Goal: Information Seeking & Learning: Learn about a topic

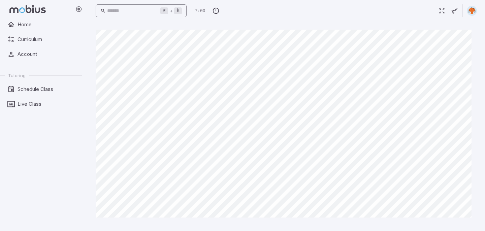
click at [160, 12] on input "text" at bounding box center [133, 10] width 53 height 13
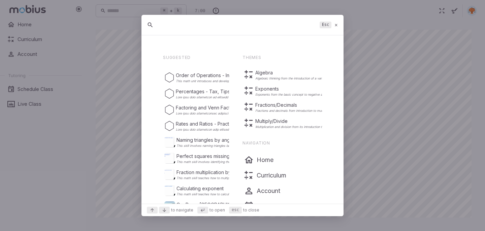
click at [180, 27] on input "text" at bounding box center [237, 25] width 159 height 12
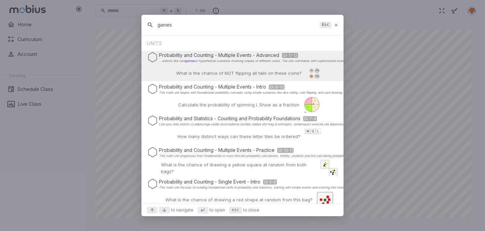
type input "games"
click at [335, 24] on icon at bounding box center [336, 25] width 4 height 5
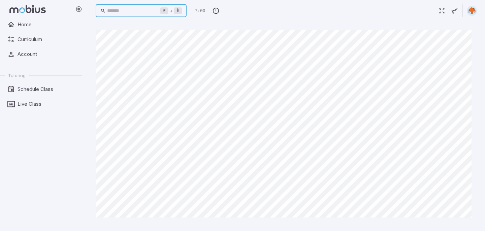
click at [141, 10] on input "text" at bounding box center [133, 10] width 53 height 13
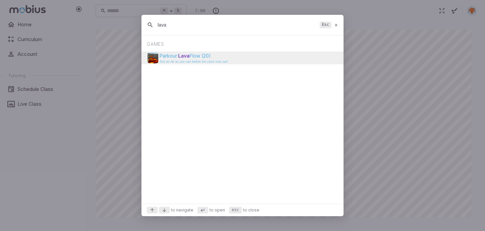
type input "lava"
click at [154, 54] on img "Suggestions" at bounding box center [153, 58] width 11 height 11
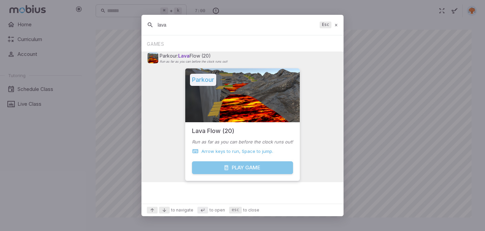
click at [255, 168] on button "Play Game" at bounding box center [242, 167] width 101 height 13
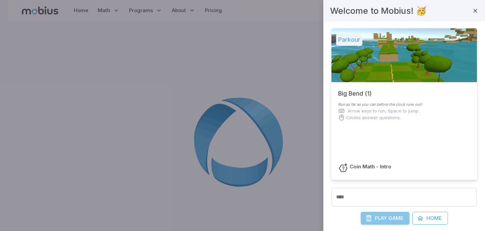
click at [393, 221] on span "Game" at bounding box center [395, 218] width 15 height 7
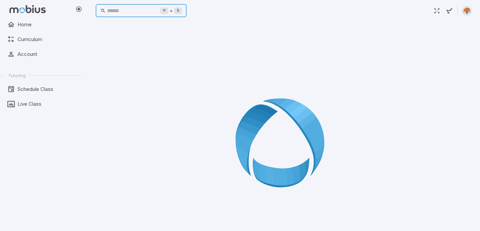
click at [121, 9] on input "text" at bounding box center [133, 10] width 53 height 13
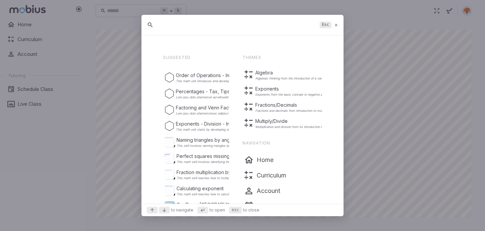
click at [163, 26] on input "text" at bounding box center [237, 25] width 159 height 12
click at [161, 24] on input "text" at bounding box center [237, 25] width 159 height 12
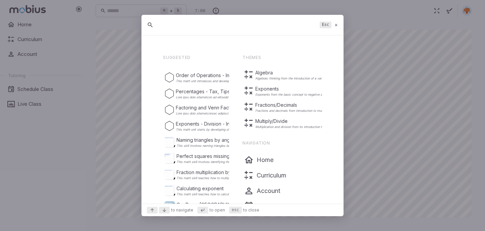
click at [158, 24] on input "text" at bounding box center [237, 25] width 159 height 12
click at [336, 25] on icon at bounding box center [336, 25] width 4 height 5
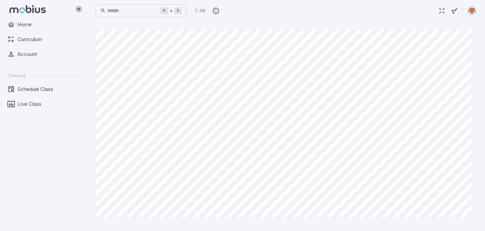
drag, startPoint x: 336, startPoint y: 25, endPoint x: 258, endPoint y: 25, distance: 77.5
click at [333, 25] on main "Canvas actions 100 % Exit zen mode" at bounding box center [287, 127] width 398 height 210
click at [125, 12] on input "text" at bounding box center [133, 10] width 53 height 13
click at [124, 11] on input "text" at bounding box center [133, 10] width 53 height 13
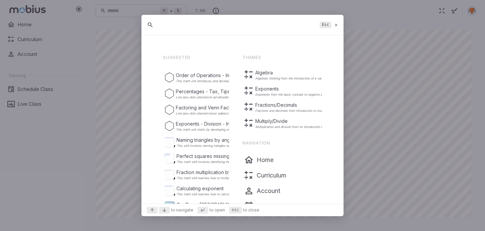
click at [164, 28] on input "text" at bounding box center [237, 25] width 159 height 12
click at [163, 28] on input "text" at bounding box center [237, 25] width 159 height 12
drag, startPoint x: 163, startPoint y: 28, endPoint x: 159, endPoint y: 27, distance: 4.2
click at [160, 26] on input "text" at bounding box center [237, 25] width 159 height 12
click at [335, 24] on icon at bounding box center [336, 25] width 4 height 5
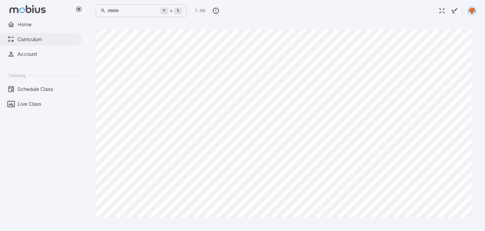
click at [31, 37] on span "Curriculum" at bounding box center [48, 39] width 60 height 7
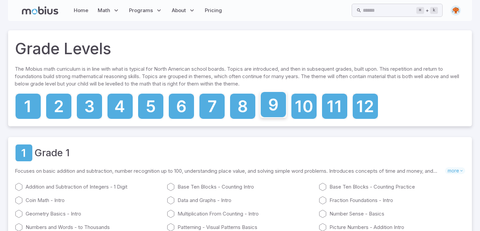
click at [275, 110] on icon at bounding box center [273, 105] width 9 height 12
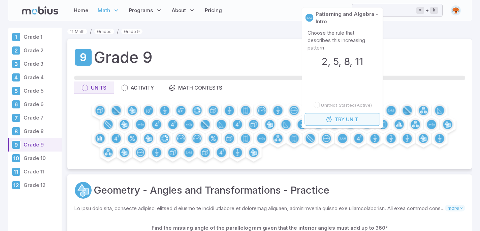
click at [334, 118] on button "Try Unit" at bounding box center [342, 119] width 75 height 13
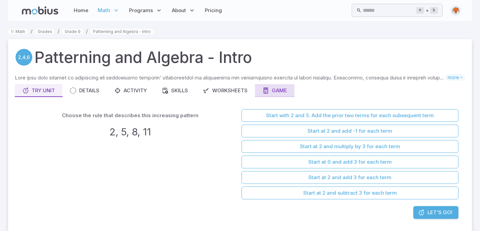
click at [290, 93] on button "Game" at bounding box center [274, 90] width 39 height 13
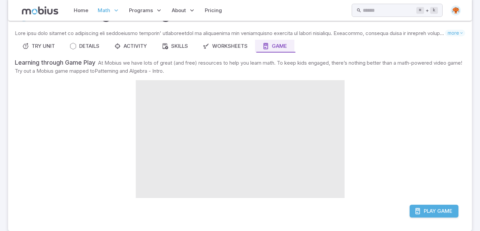
scroll to position [45, 0]
click at [430, 211] on span "Play" at bounding box center [430, 210] width 12 height 7
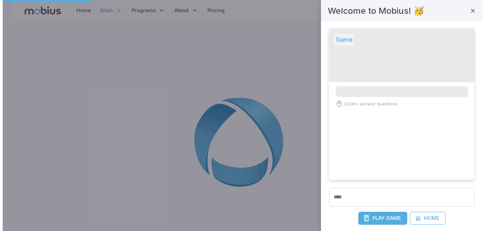
scroll to position [0, 0]
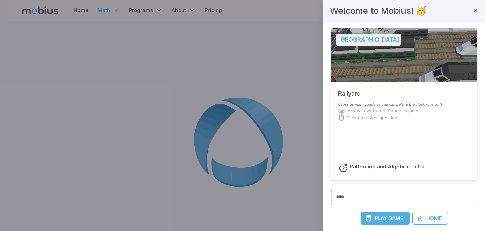
click at [393, 220] on span "Game" at bounding box center [395, 218] width 15 height 7
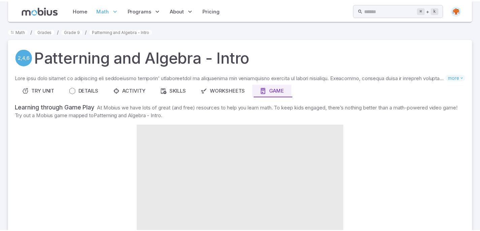
scroll to position [45, 0]
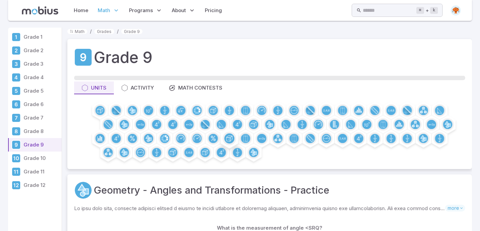
scroll to position [82, 0]
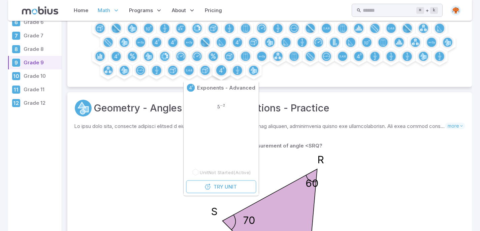
click at [224, 69] on circle at bounding box center [221, 70] width 10 height 10
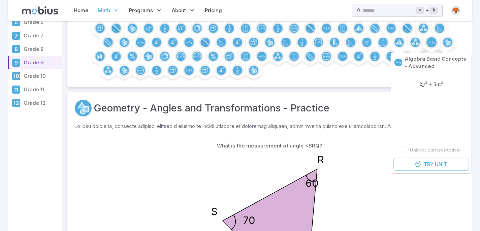
click at [428, 43] on circle at bounding box center [431, 42] width 10 height 10
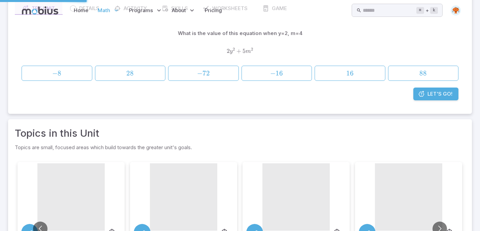
scroll to position [0, 0]
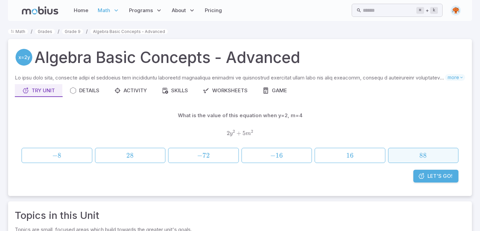
click at [411, 158] on span "88" at bounding box center [423, 155] width 66 height 8
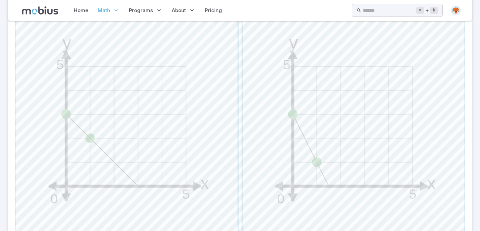
scroll to position [301, 0]
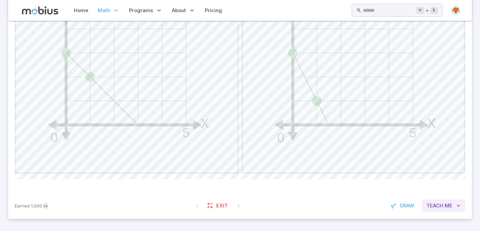
click at [433, 206] on span "Teach" at bounding box center [434, 205] width 17 height 7
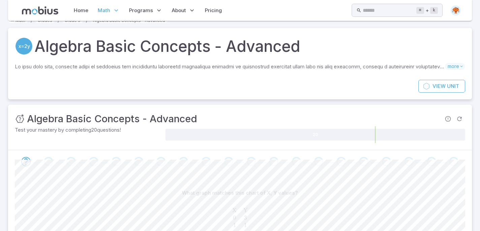
scroll to position [0, 0]
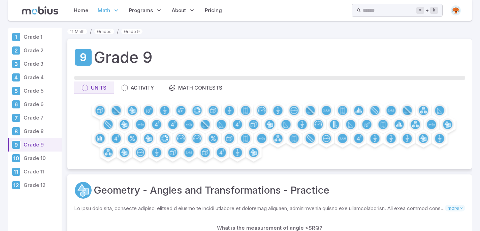
scroll to position [82, 0]
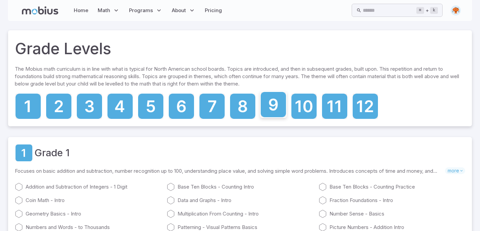
click at [278, 115] on icon at bounding box center [273, 104] width 25 height 25
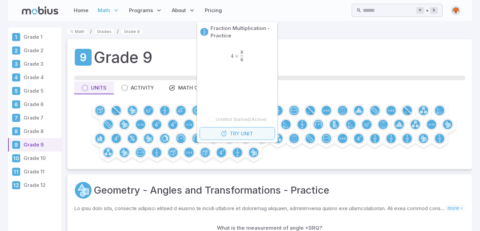
click at [238, 131] on span "Try" at bounding box center [235, 133] width 10 height 7
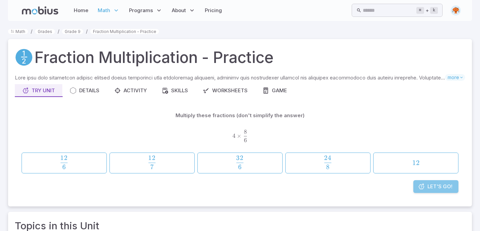
click at [442, 189] on span "Let's Go!" at bounding box center [440, 186] width 25 height 7
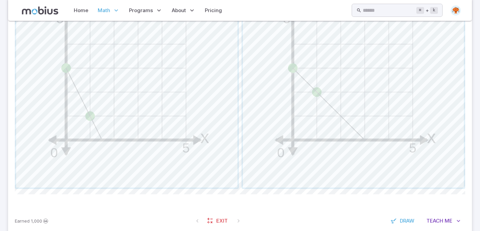
scroll to position [287, 0]
click at [208, 188] on div "What graph matches this chart of X, Y values? X Y 0 3 1 1 \begin{matrix}\text{X…" at bounding box center [240, 51] width 450 height 309
click at [209, 175] on span "button" at bounding box center [126, 75] width 221 height 221
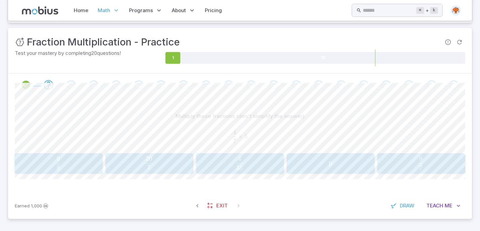
scroll to position [88, 0]
click at [178, 163] on span "7 20 ​" at bounding box center [148, 162] width 77 height 13
click at [254, 161] on span "3 2 ​" at bounding box center [240, 162] width 78 height 13
click at [157, 163] on span "12" at bounding box center [149, 163] width 84 height 8
